Goal: Information Seeking & Learning: Check status

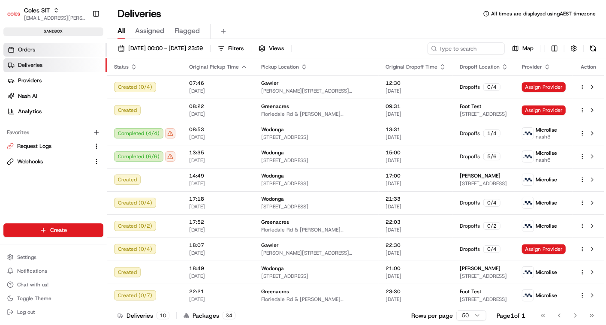
click at [25, 48] on span "Orders" at bounding box center [26, 50] width 17 height 8
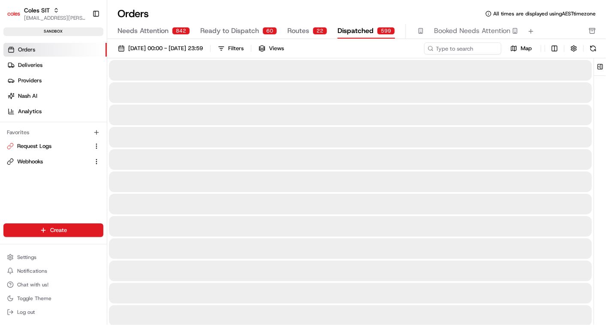
click at [364, 30] on span "Dispatched" at bounding box center [356, 31] width 36 height 10
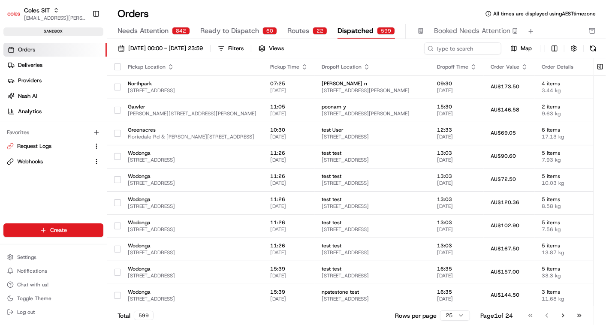
drag, startPoint x: 445, startPoint y: 42, endPoint x: 444, endPoint y: 47, distance: 5.6
click at [444, 47] on div "01/08/2025 00:00 - 31/08/2025 23:59 Filters Views Map Pickup Location Pickup Ti…" at bounding box center [356, 185] width 499 height 292
click at [444, 47] on input at bounding box center [450, 48] width 103 height 12
paste input "a216643385"
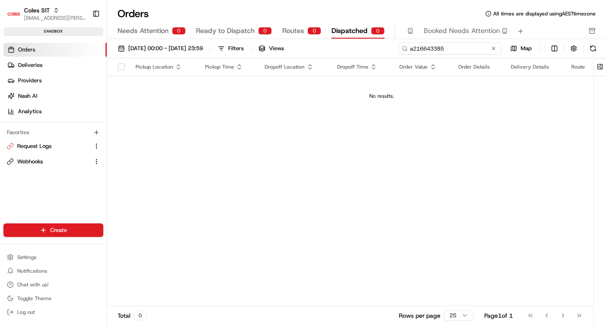
click at [414, 47] on input "a216643385" at bounding box center [450, 48] width 103 height 12
type input "216643385"
click at [421, 42] on div "01/08/2025 00:00 - 31/08/2025 23:59 Filters Views 216643385 Map Pickup Location…" at bounding box center [356, 185] width 499 height 292
click at [450, 50] on input "216643385" at bounding box center [450, 48] width 103 height 12
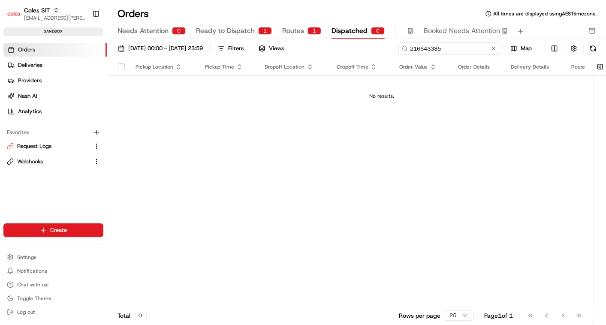
click at [450, 50] on input "216643385" at bounding box center [450, 48] width 103 height 12
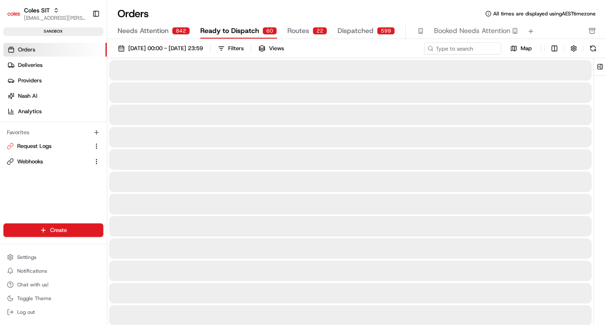
click at [234, 29] on span "Ready to Dispatch" at bounding box center [229, 31] width 59 height 10
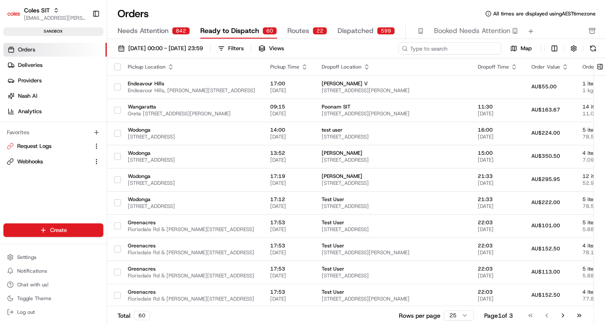
click at [451, 44] on input at bounding box center [450, 48] width 103 height 12
paste input "216643385"
type input "216643385"
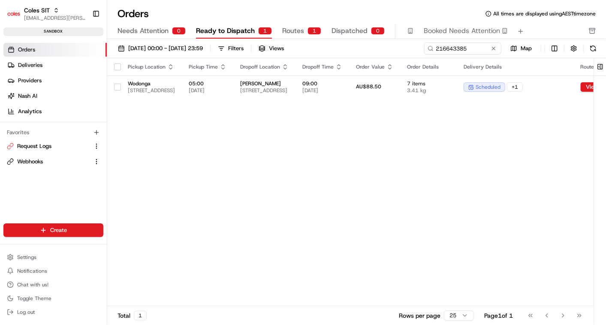
click at [298, 30] on span "Routes" at bounding box center [293, 31] width 22 height 10
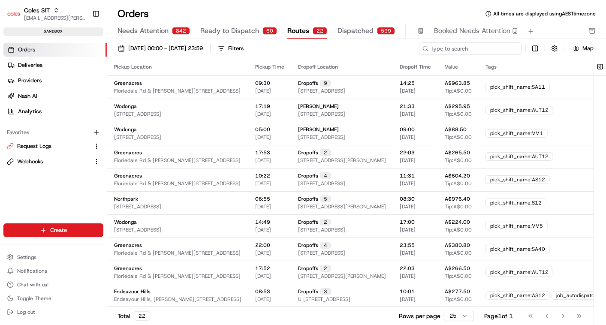
click at [465, 47] on input at bounding box center [470, 48] width 103 height 12
paste input "216643385"
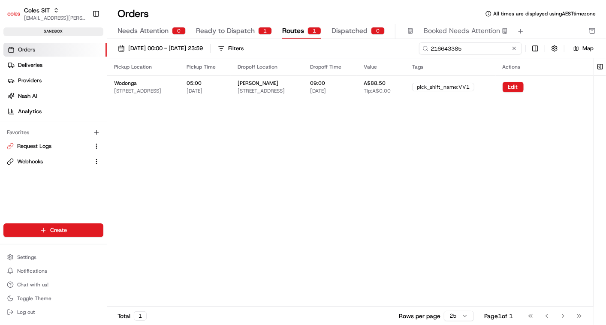
type input "216643385"
click at [445, 45] on input "216643385" at bounding box center [470, 48] width 103 height 12
click at [337, 27] on span "Dispatched" at bounding box center [350, 31] width 36 height 10
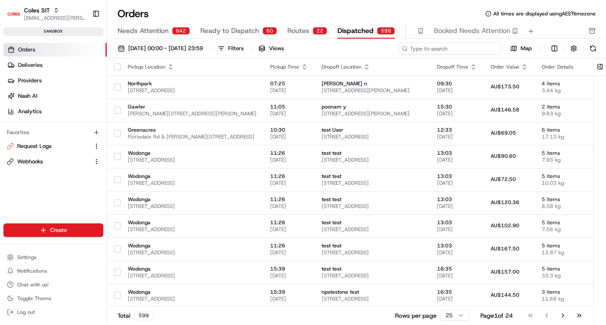
click at [448, 46] on input at bounding box center [450, 48] width 103 height 12
paste input "216643385"
type input "216643385"
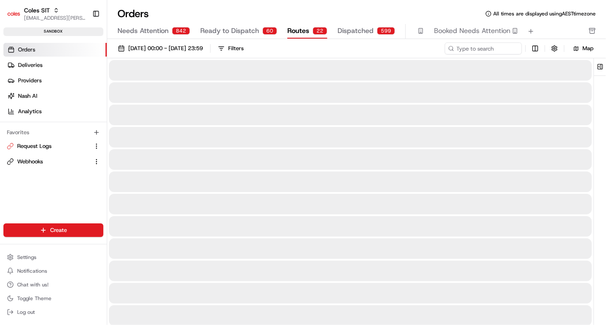
click at [293, 28] on span "Routes" at bounding box center [298, 31] width 22 height 10
